Goal: Navigation & Orientation: Understand site structure

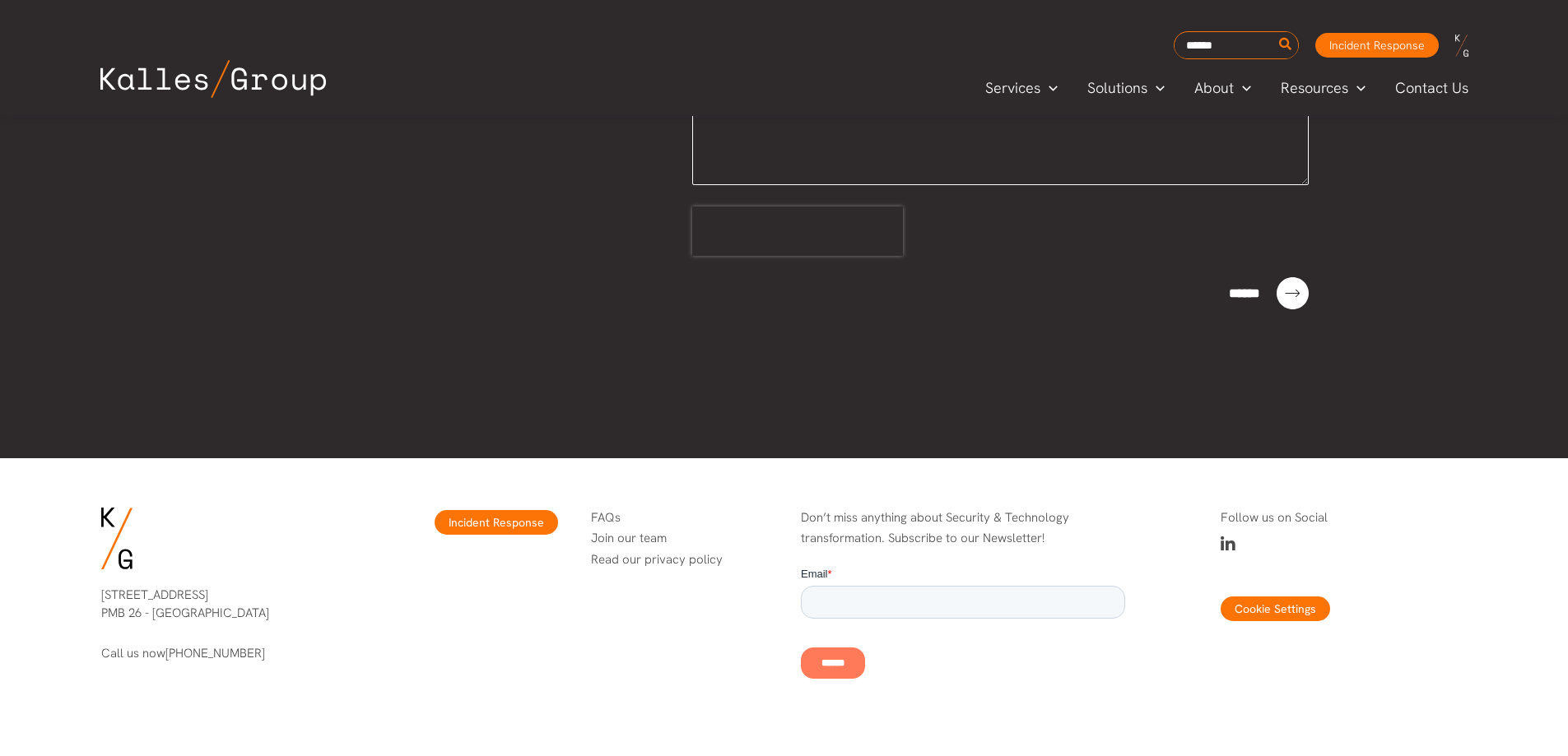
scroll to position [686, 0]
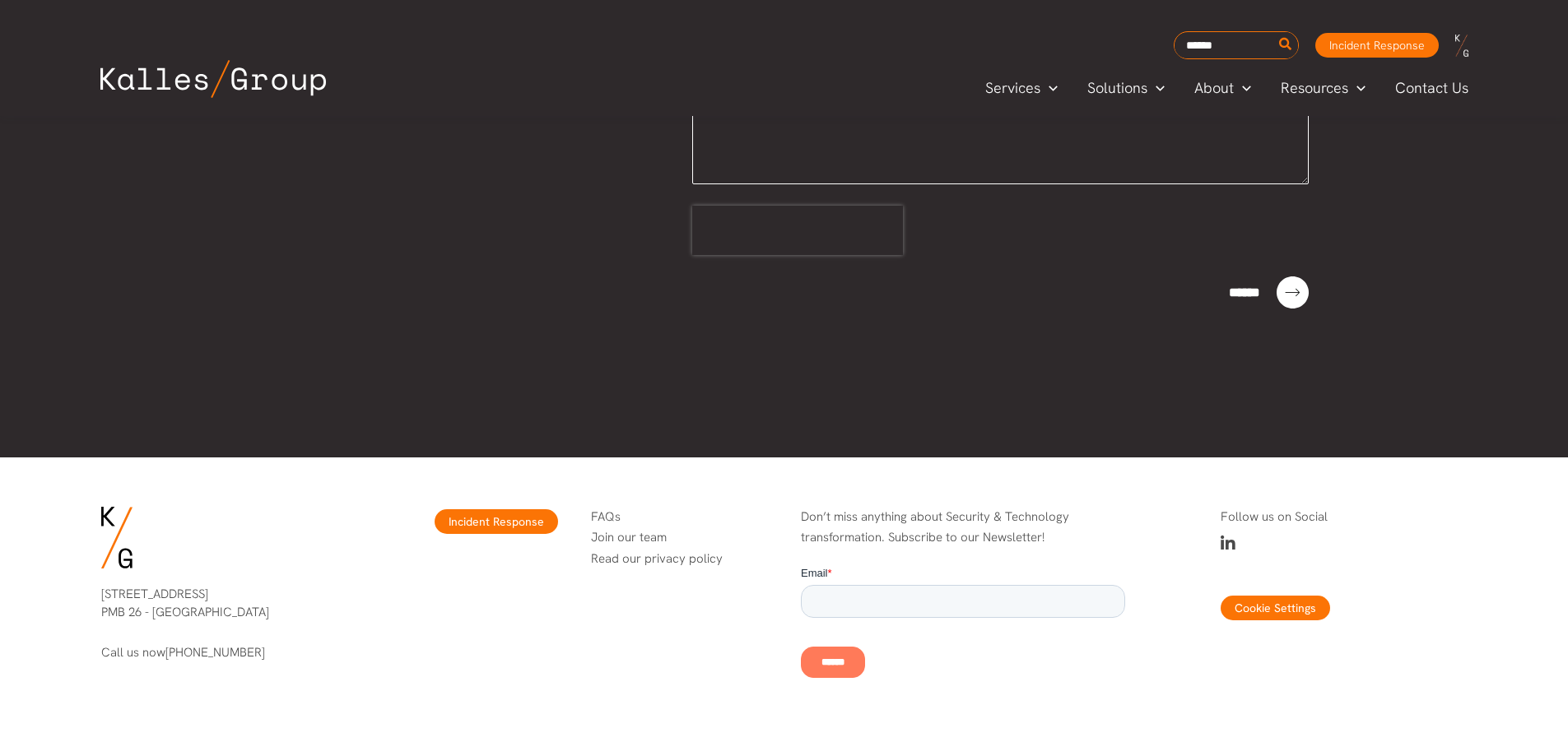
click at [0, 755] on div at bounding box center [0, 756] width 0 height 0
click at [1237, 126] on span "Our Approach" at bounding box center [1242, 128] width 93 height 19
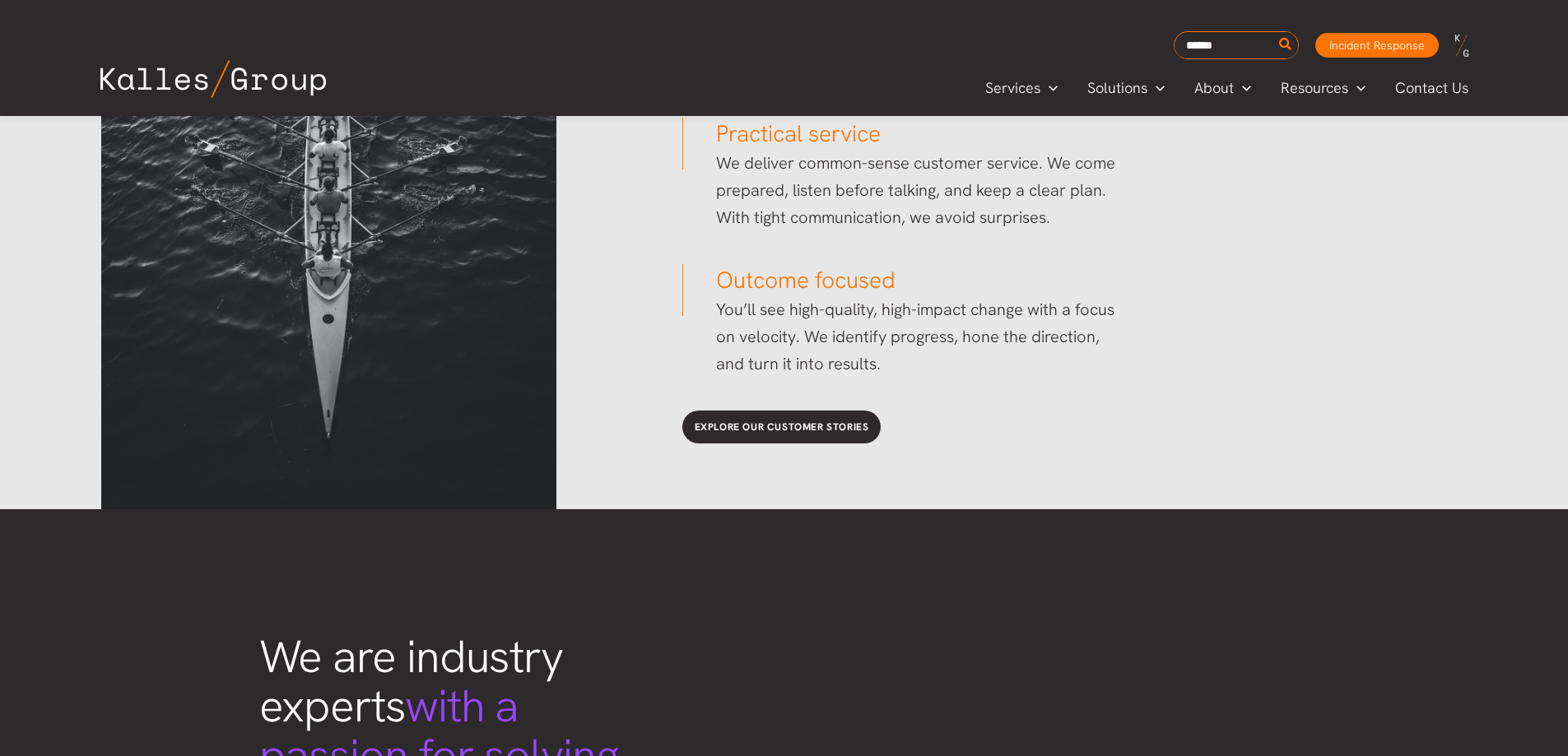
scroll to position [2648, 0]
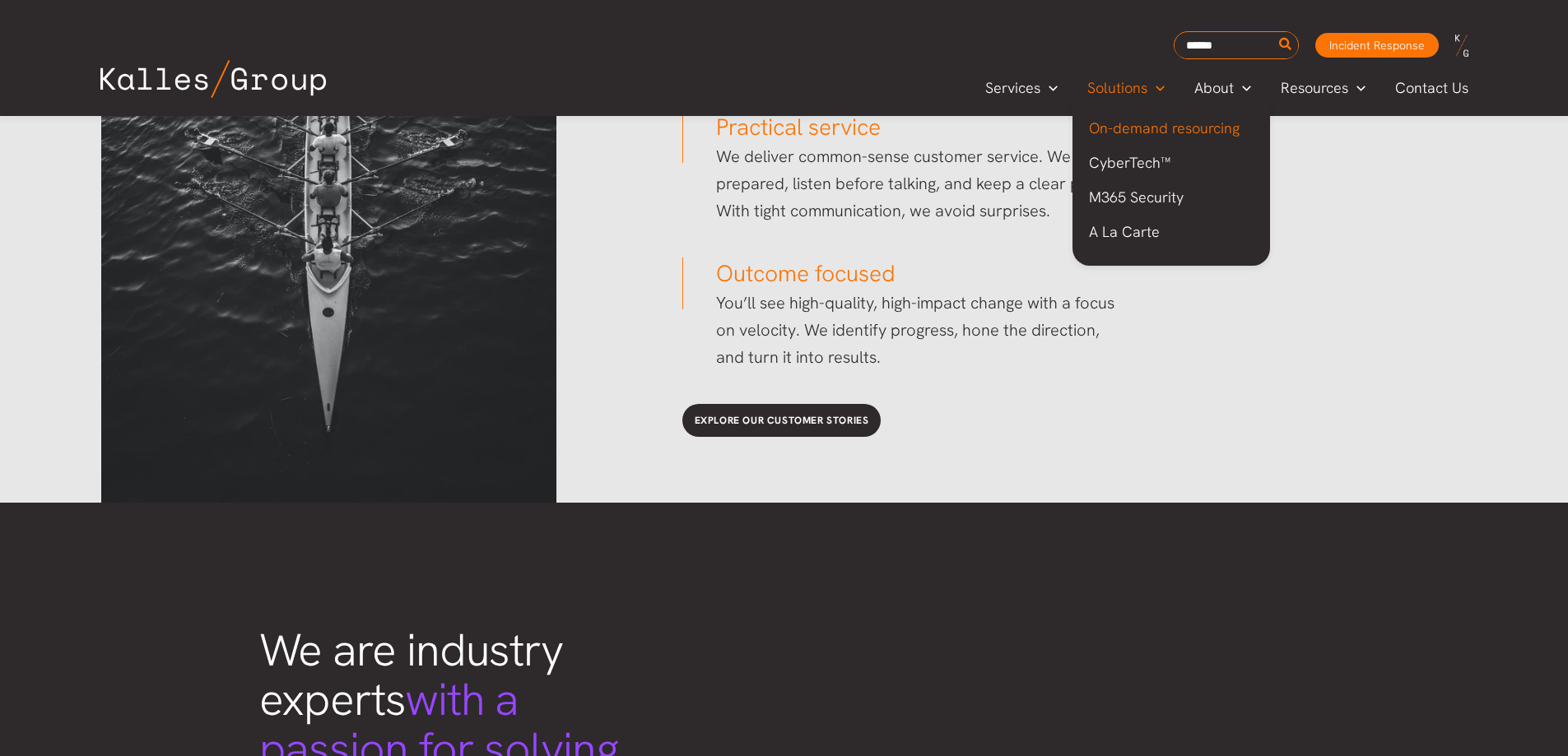
click at [1111, 126] on span "On-demand resourcing" at bounding box center [1164, 128] width 150 height 19
